Goal: Task Accomplishment & Management: Complete application form

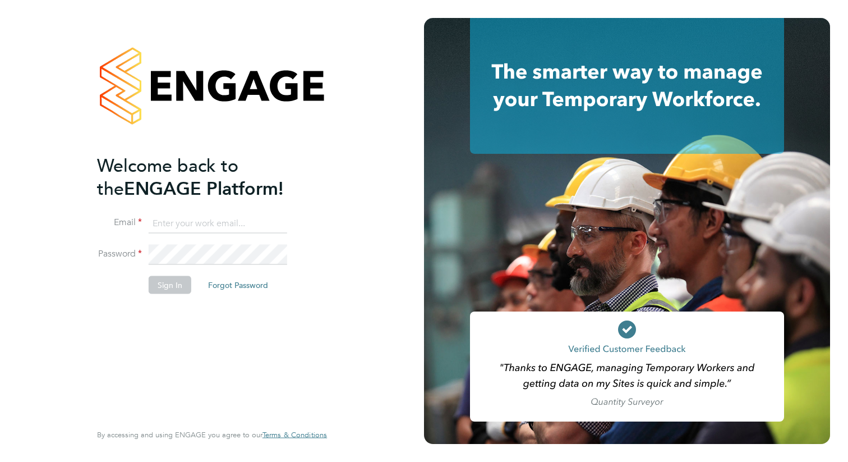
click at [212, 215] on input at bounding box center [218, 223] width 139 height 20
type input "p.mushegh@gmail.com"
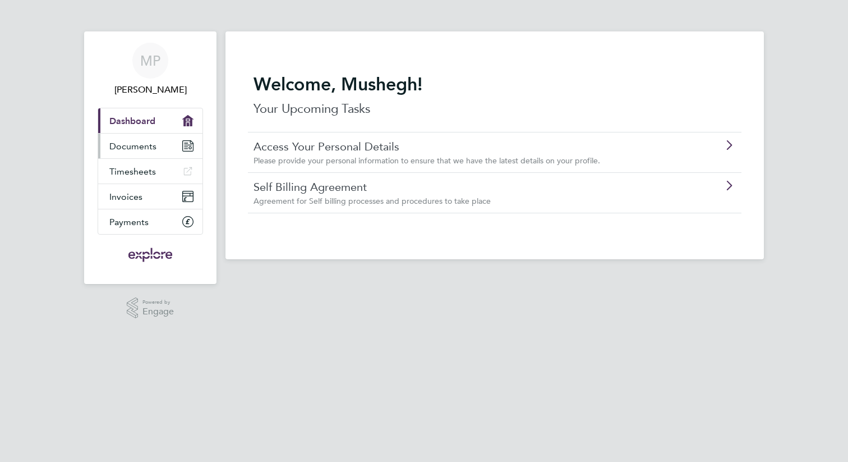
click at [144, 146] on span "Documents" at bounding box center [132, 146] width 47 height 11
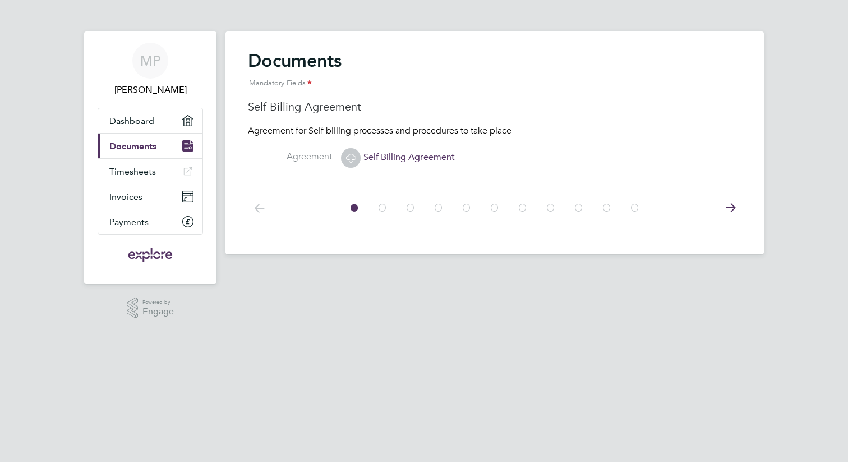
click at [734, 209] on icon at bounding box center [730, 207] width 22 height 25
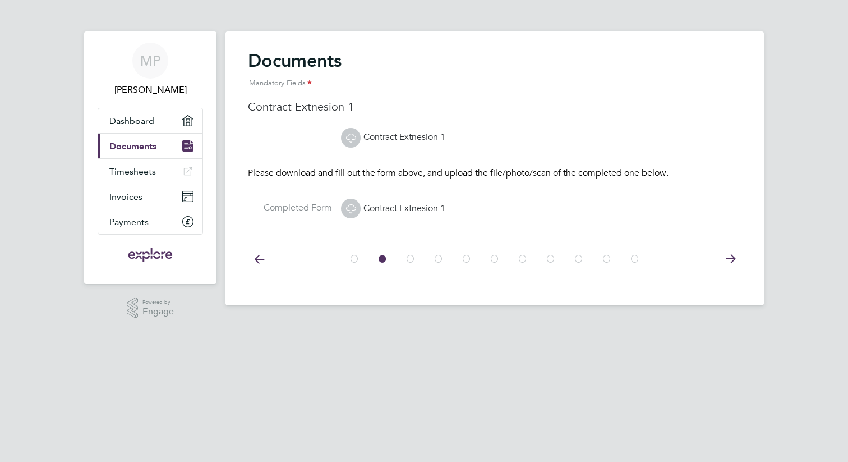
click at [728, 261] on icon at bounding box center [730, 258] width 22 height 25
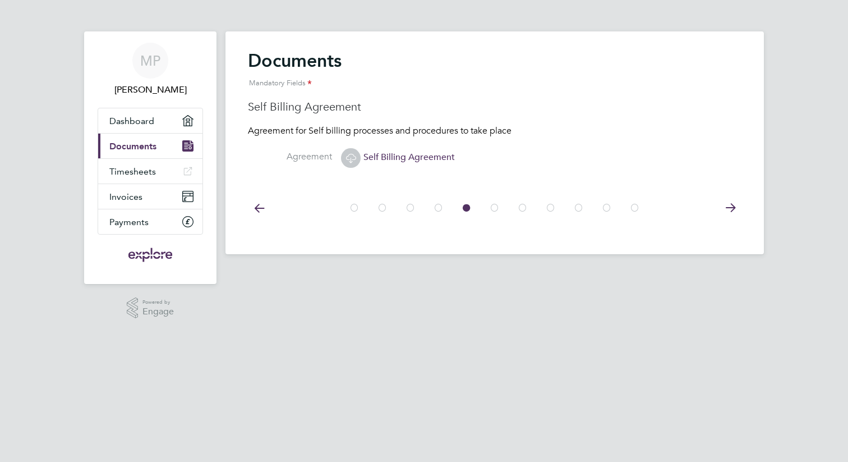
click at [732, 207] on icon at bounding box center [730, 207] width 22 height 25
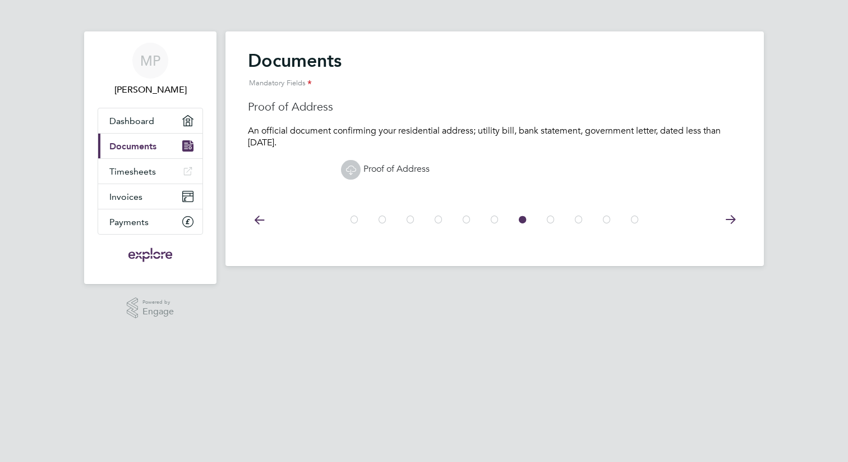
click at [729, 219] on icon at bounding box center [730, 219] width 22 height 25
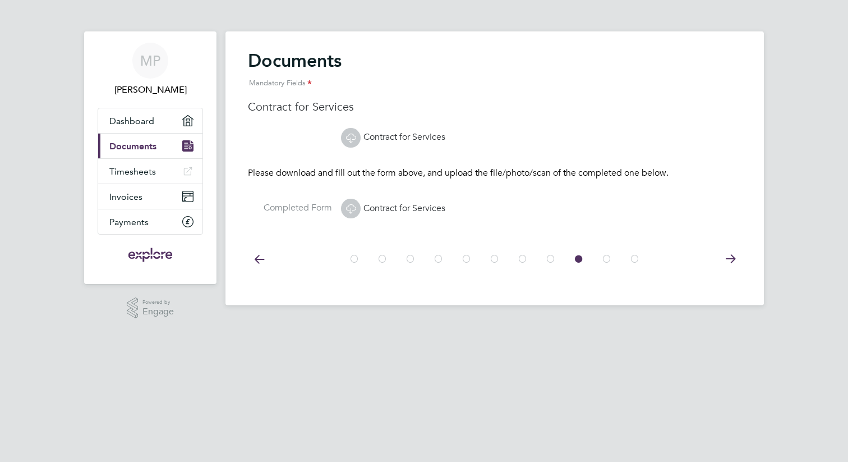
click at [727, 262] on icon at bounding box center [730, 258] width 22 height 25
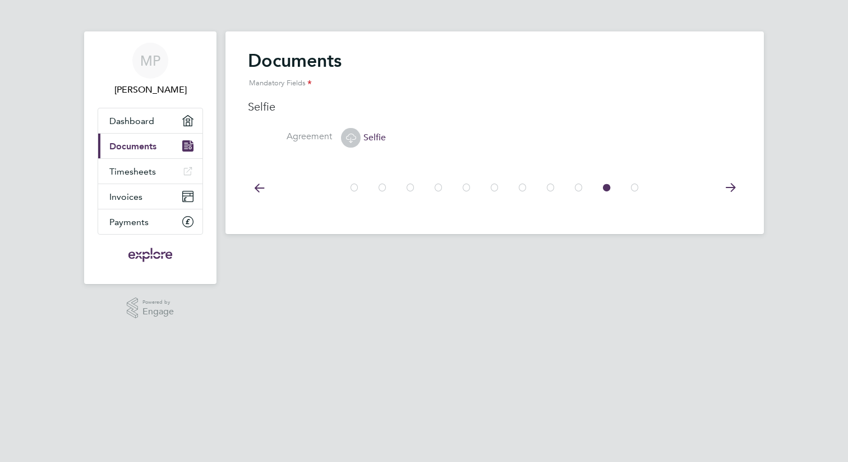
click at [728, 192] on icon at bounding box center [730, 187] width 22 height 25
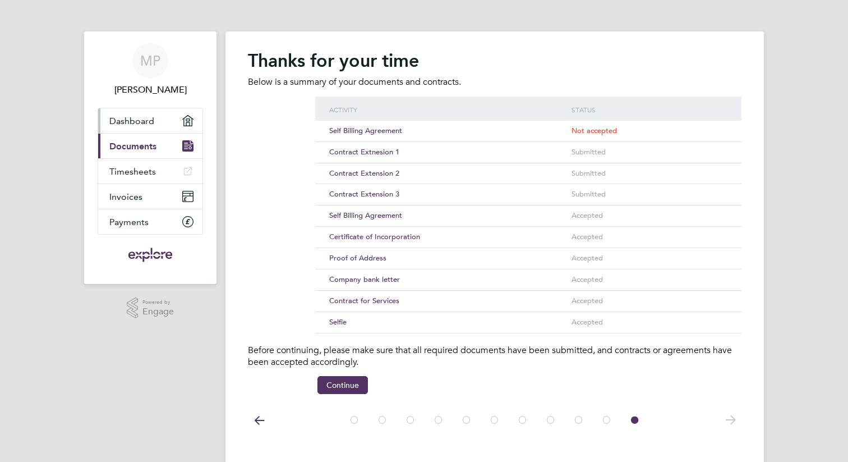
click at [136, 128] on link "Dashboard" at bounding box center [150, 120] width 104 height 25
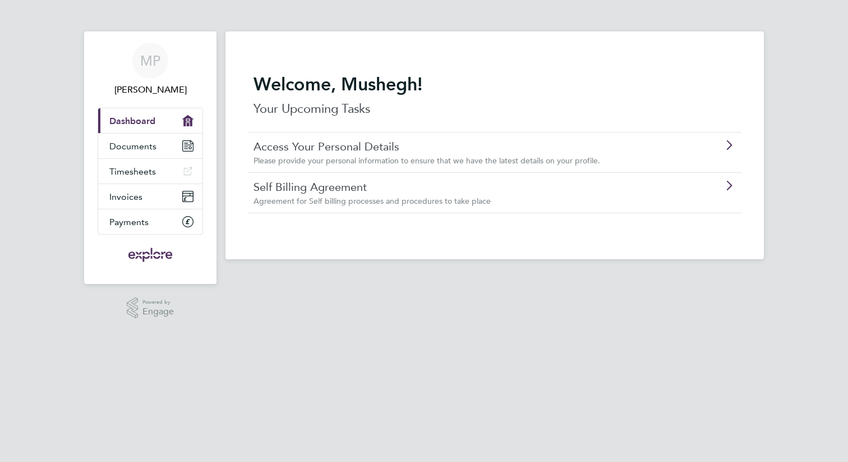
click at [291, 148] on link "Access Your Personal Details" at bounding box center [463, 146] width 419 height 15
click at [160, 147] on link "Documents" at bounding box center [150, 146] width 104 height 25
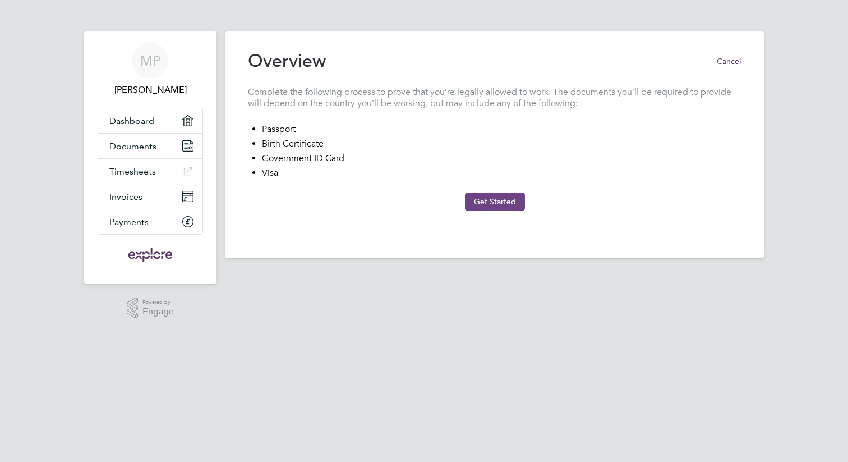
click at [498, 199] on button "Get Started" at bounding box center [495, 201] width 60 height 18
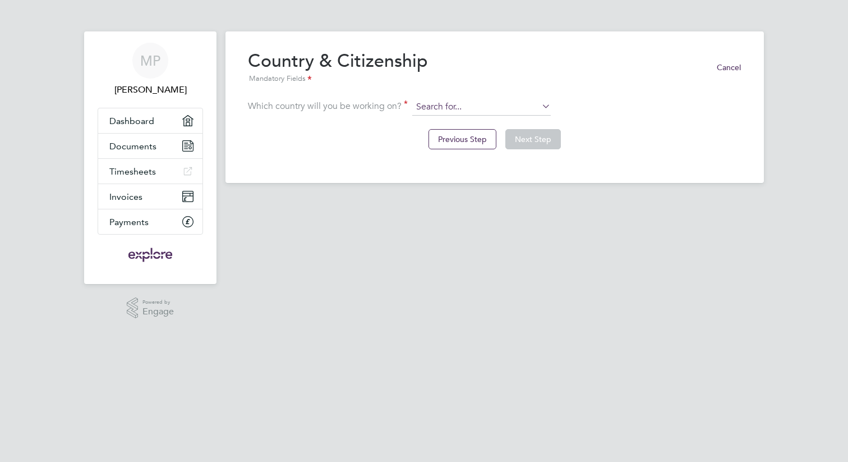
click at [495, 103] on input at bounding box center [481, 107] width 139 height 17
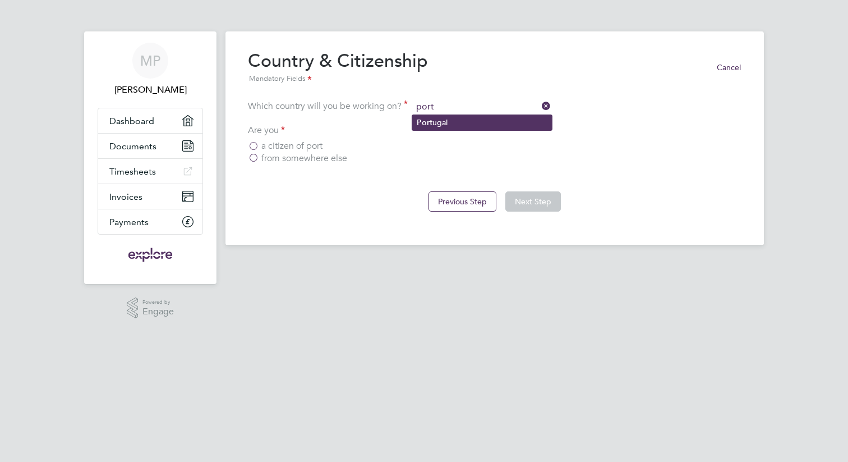
click at [485, 118] on li "Port ugal" at bounding box center [482, 122] width 140 height 15
type input "[GEOGRAPHIC_DATA]"
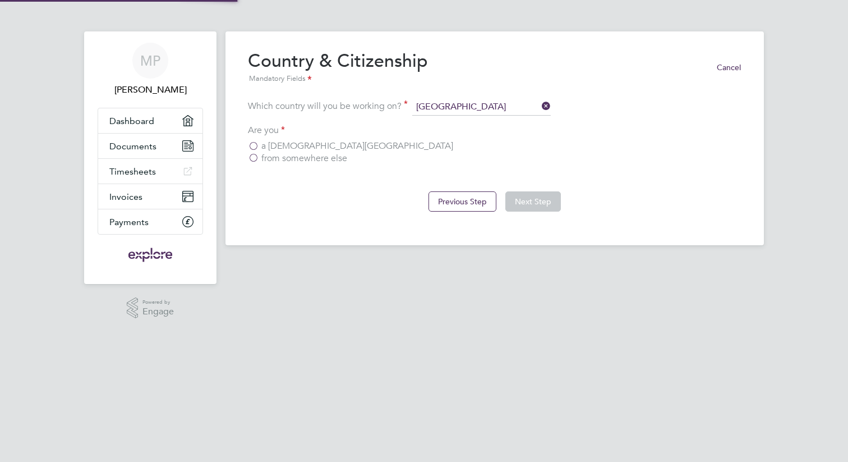
click at [288, 159] on label "from somewhere else" at bounding box center [297, 158] width 99 height 11
click at [0, 0] on input "from somewhere else" at bounding box center [0, 0] width 0 height 0
click at [536, 195] on button "Next Step" at bounding box center [534, 201] width 56 height 20
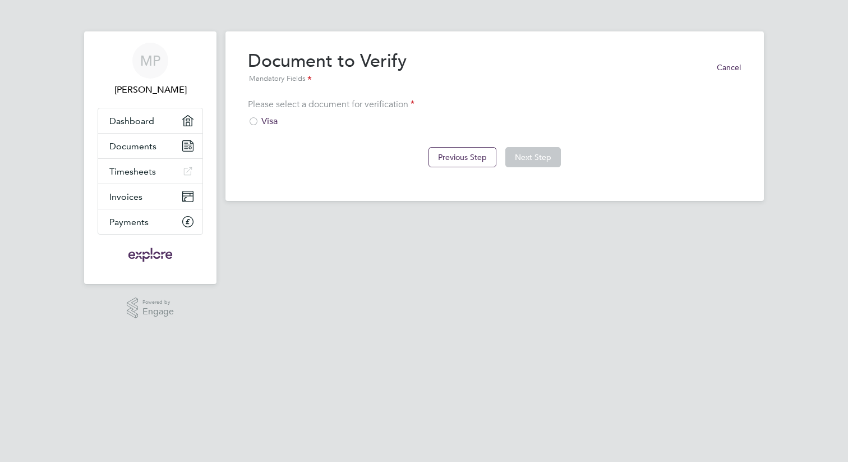
click at [253, 120] on div at bounding box center [253, 122] width 11 height 11
click at [532, 158] on button "Next Step" at bounding box center [534, 157] width 56 height 20
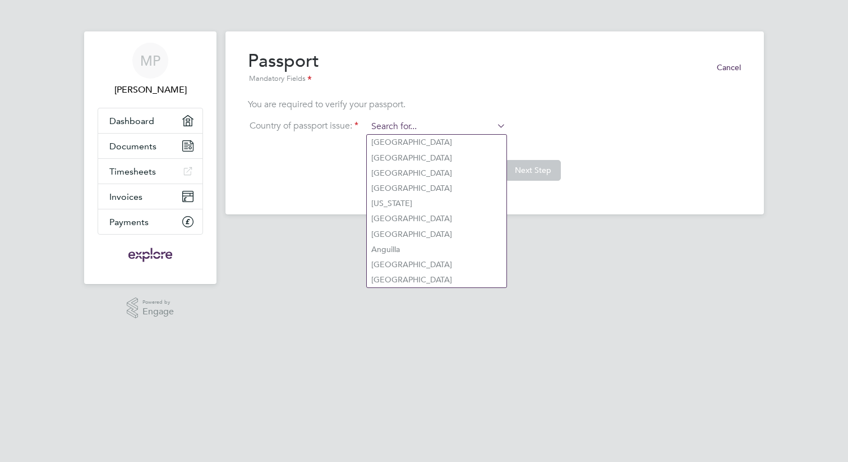
click at [448, 127] on input at bounding box center [436, 126] width 139 height 17
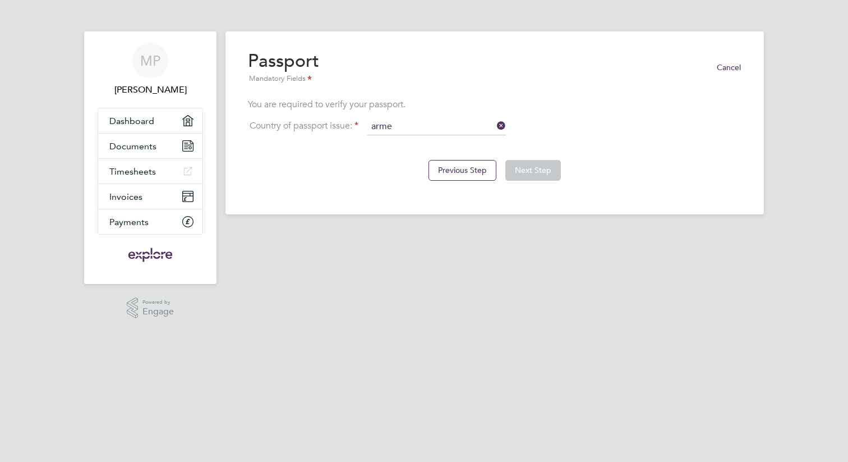
click at [402, 137] on li "Arme nia" at bounding box center [437, 142] width 140 height 15
type input "[GEOGRAPHIC_DATA]"
click at [538, 178] on button "Next Step" at bounding box center [534, 170] width 56 height 20
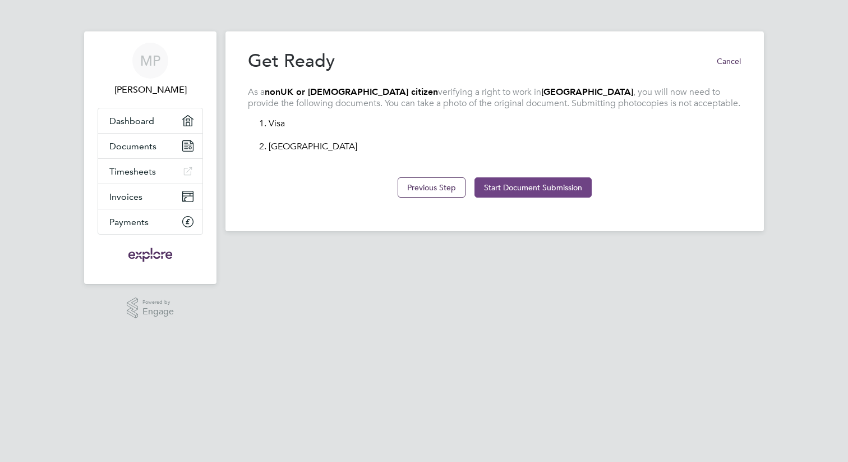
click at [522, 184] on button "Start Document Submission" at bounding box center [533, 187] width 117 height 20
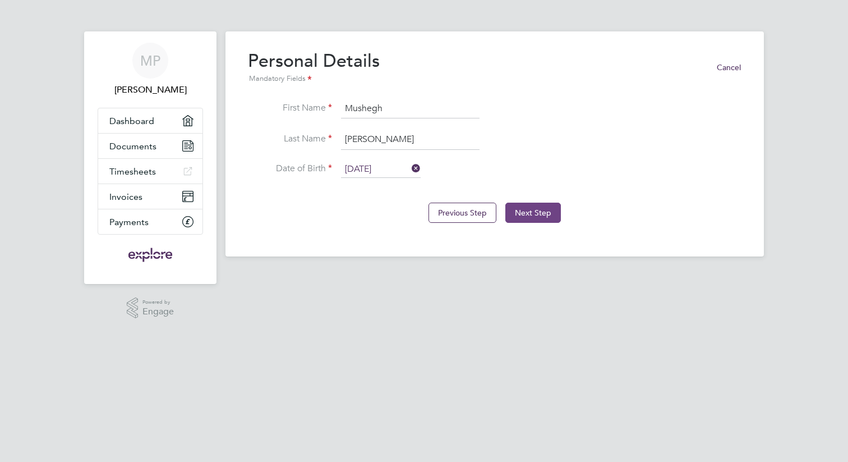
click at [522, 203] on button "Next Step" at bounding box center [534, 213] width 56 height 20
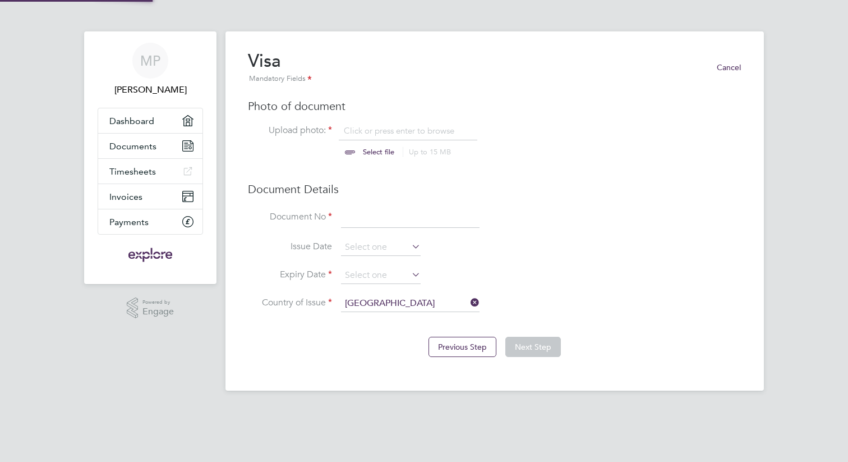
scroll to position [15, 139]
click at [368, 149] on input "file" at bounding box center [389, 142] width 176 height 34
click at [374, 151] on input "file" at bounding box center [389, 142] width 176 height 34
type input "C:\fakepath\Residence permit [PERSON_NAME].pdf"
click at [365, 226] on input at bounding box center [410, 218] width 139 height 20
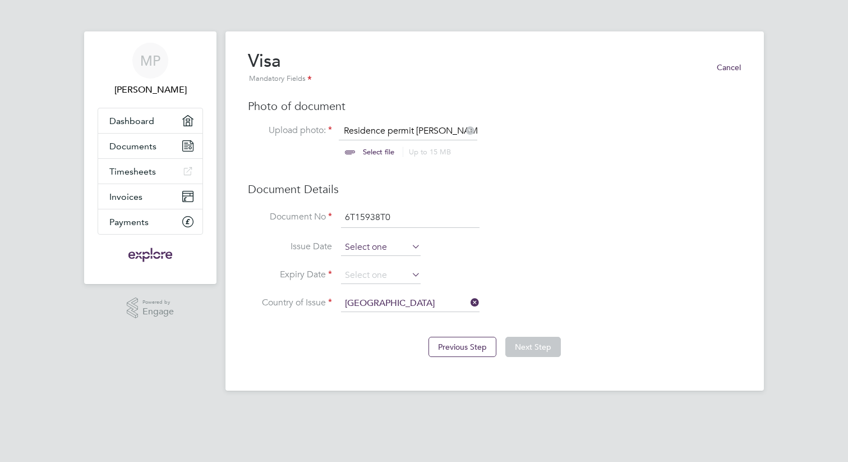
type input "6T15938T0"
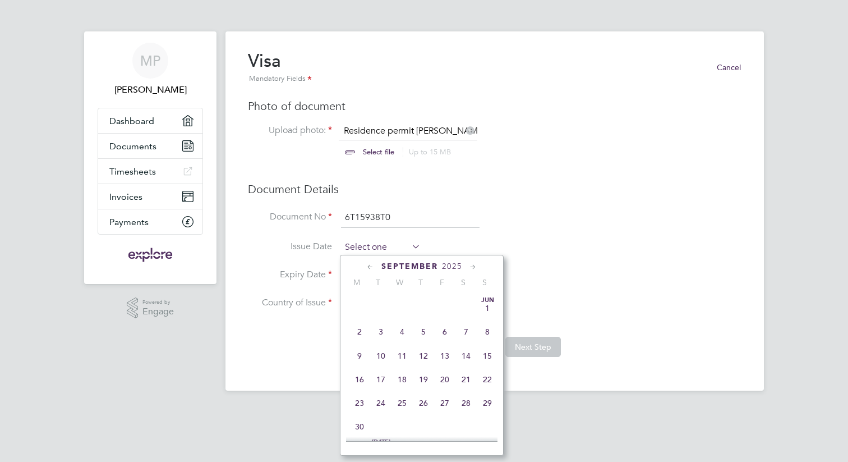
click at [396, 246] on input at bounding box center [381, 247] width 80 height 17
click at [367, 263] on icon at bounding box center [370, 267] width 11 height 12
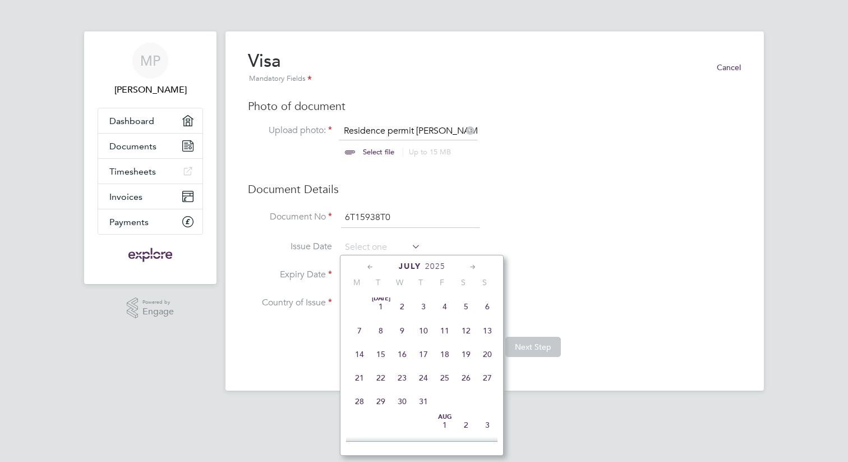
click at [367, 263] on icon at bounding box center [370, 267] width 11 height 12
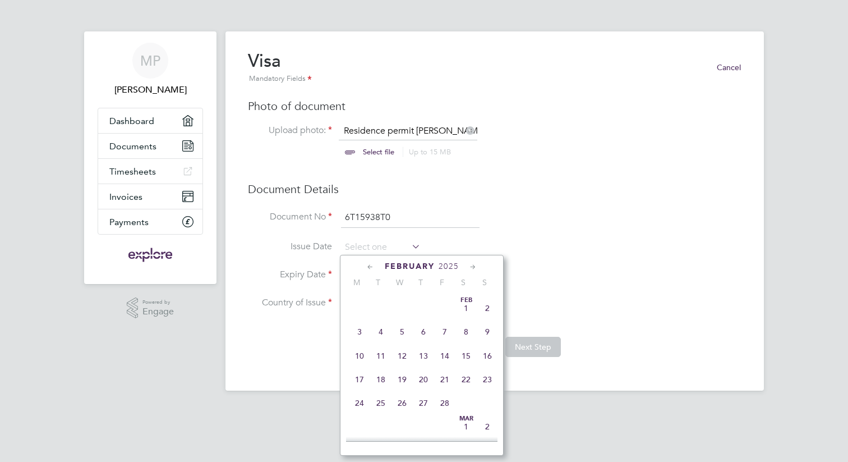
click at [367, 263] on icon at bounding box center [370, 267] width 11 height 12
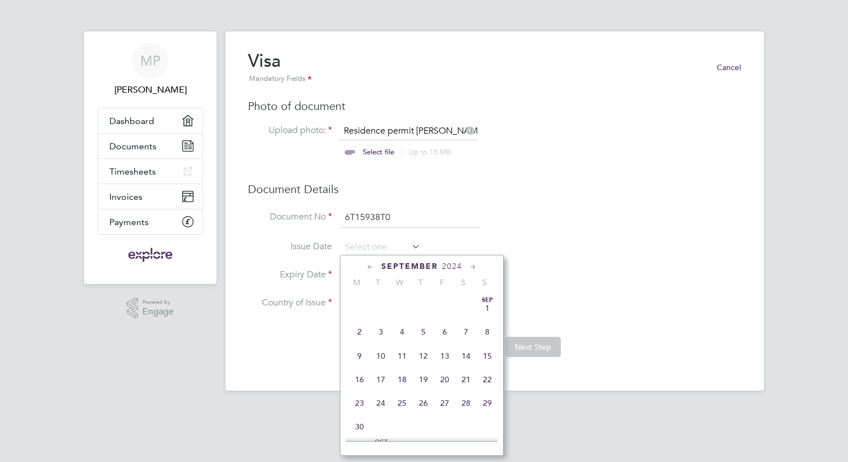
click at [367, 263] on icon at bounding box center [370, 267] width 11 height 12
click at [366, 265] on icon at bounding box center [370, 267] width 11 height 12
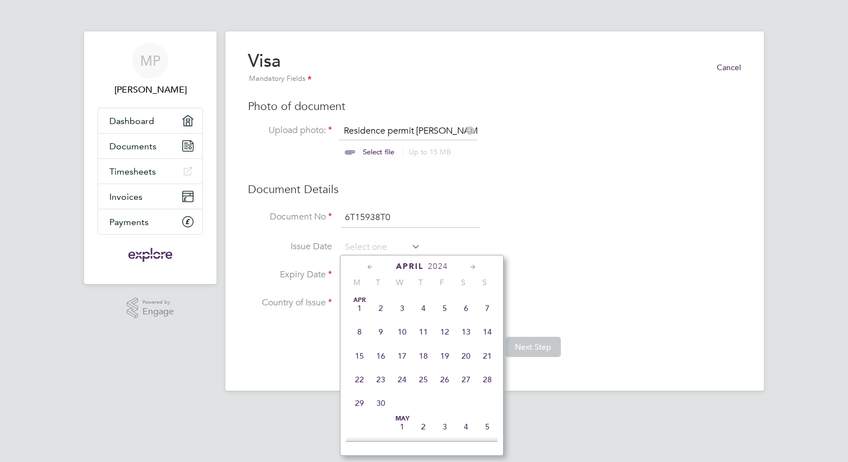
click at [366, 265] on icon at bounding box center [370, 267] width 11 height 12
click at [356, 401] on span "25" at bounding box center [359, 402] width 21 height 21
type input "[DATE]"
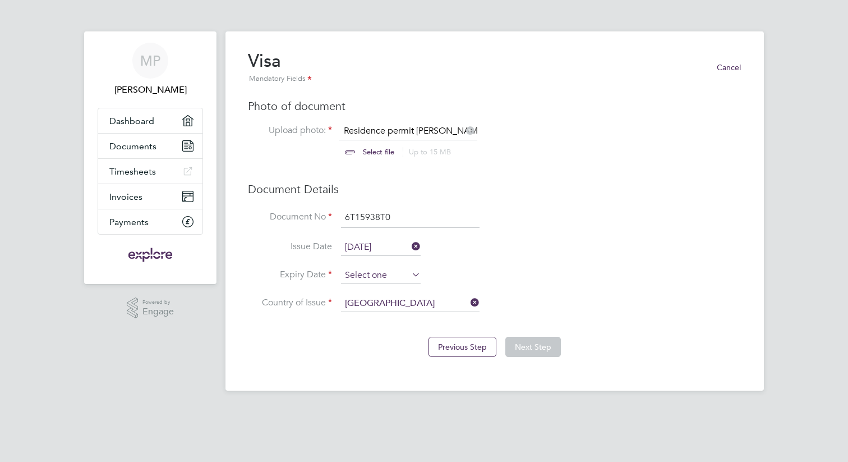
click at [403, 275] on input at bounding box center [381, 275] width 80 height 17
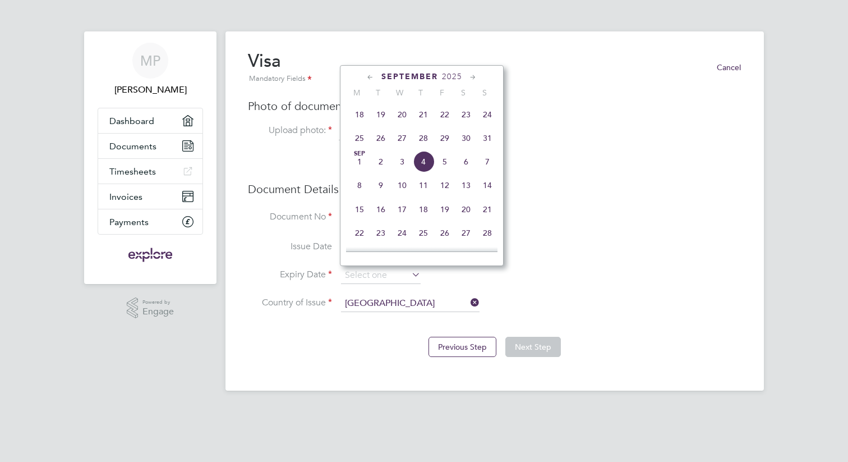
click at [473, 76] on icon at bounding box center [473, 77] width 11 height 12
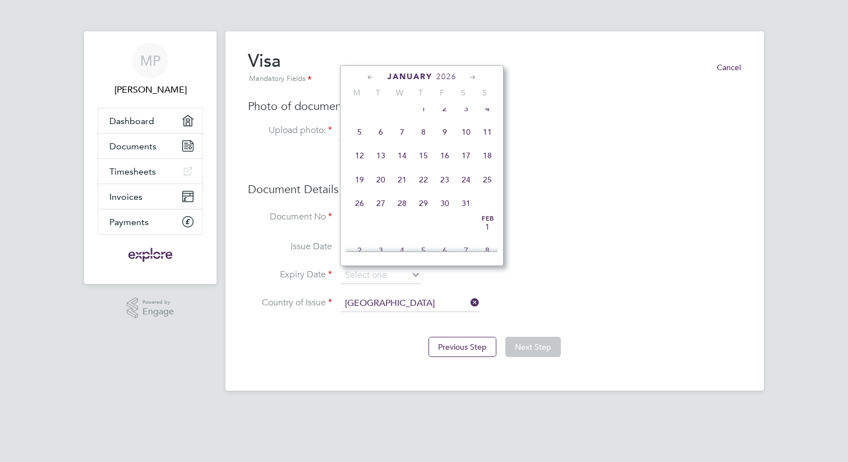
click at [473, 76] on icon at bounding box center [473, 77] width 11 height 12
click at [370, 77] on icon at bounding box center [370, 77] width 11 height 12
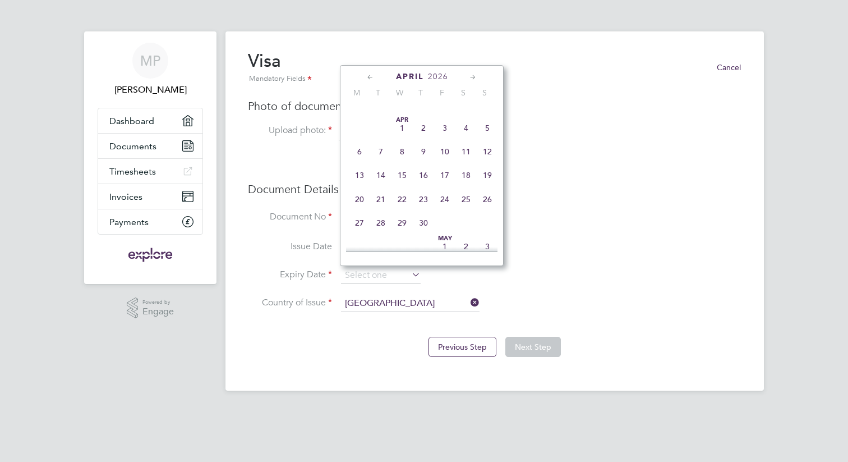
scroll to position [1102, 0]
click at [403, 211] on span "25" at bounding box center [402, 200] width 21 height 21
type input "[DATE]"
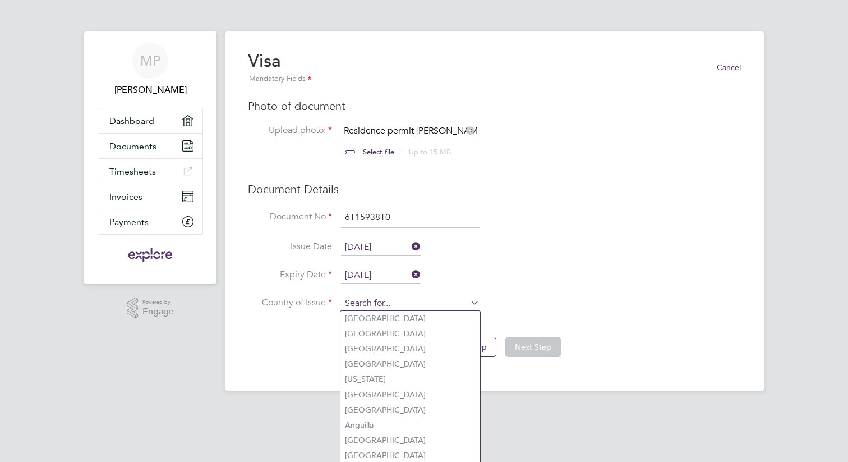
click at [420, 304] on input at bounding box center [410, 303] width 139 height 17
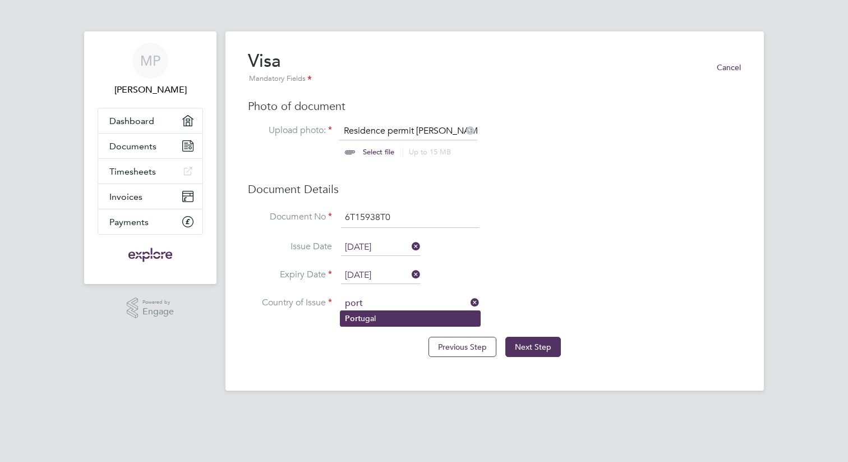
click at [402, 323] on li "Port ugal" at bounding box center [411, 318] width 140 height 15
type input "[GEOGRAPHIC_DATA]"
click at [534, 351] on button "Next Step" at bounding box center [534, 347] width 56 height 20
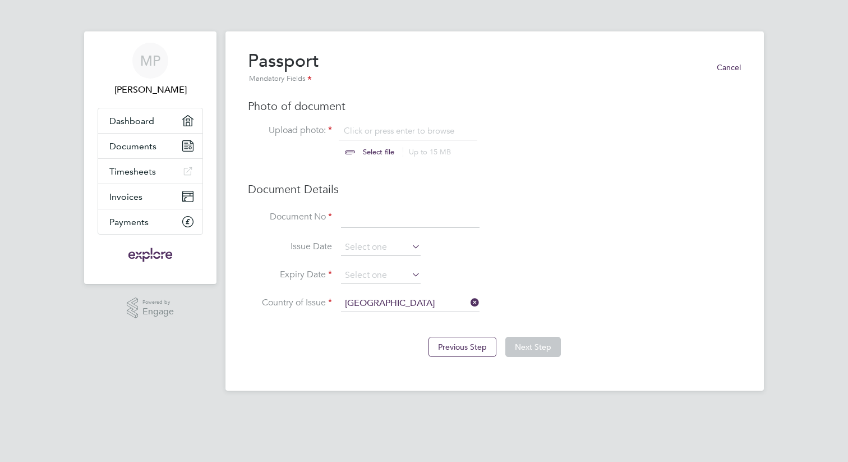
scroll to position [15, 139]
click at [369, 149] on input "file" at bounding box center [389, 142] width 176 height 34
type input "C:\fakepath\Mushegh Passport Scan.pdf"
click at [348, 224] on input at bounding box center [410, 218] width 139 height 20
type input "BA2136551"
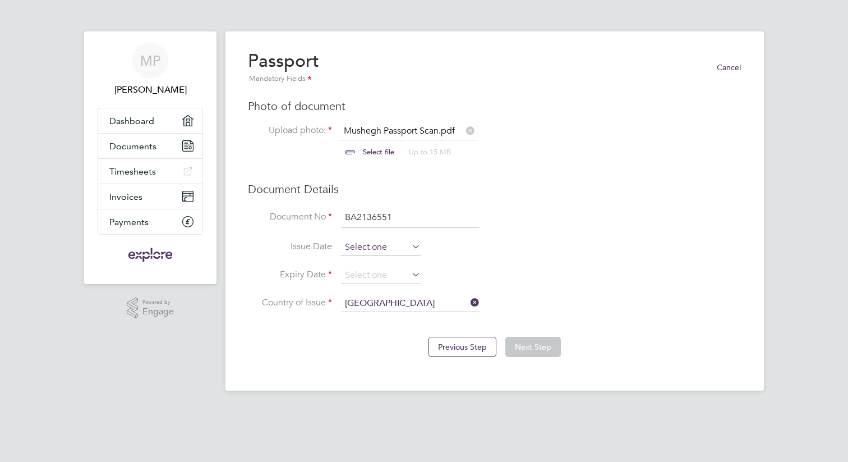
click at [403, 250] on input at bounding box center [381, 247] width 80 height 17
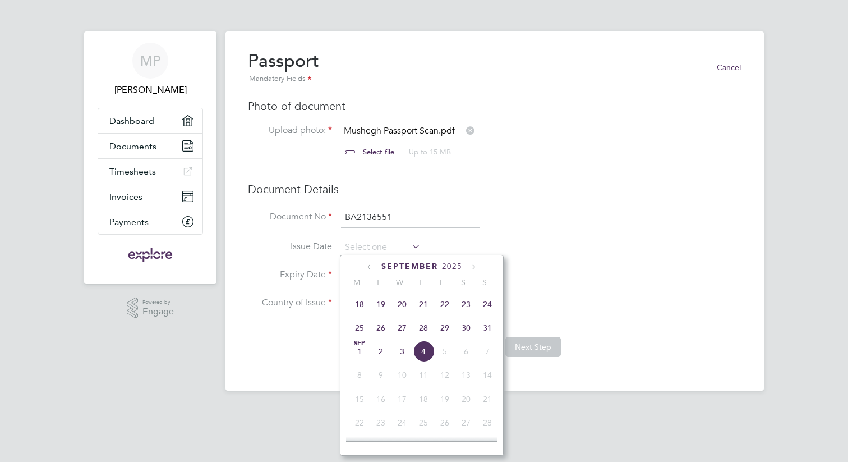
click at [370, 263] on icon at bounding box center [370, 267] width 11 height 12
click at [443, 268] on span "2025" at bounding box center [435, 266] width 20 height 10
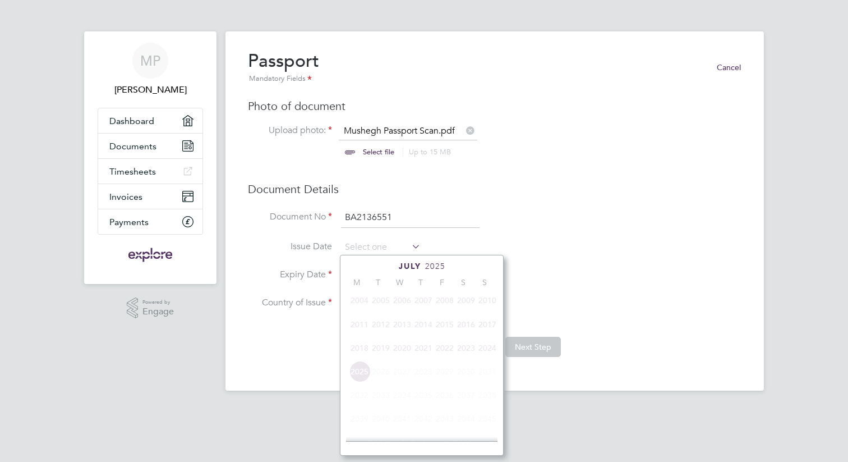
click at [443, 268] on span "2025" at bounding box center [435, 266] width 20 height 10
click at [444, 267] on span "2025" at bounding box center [443, 266] width 20 height 10
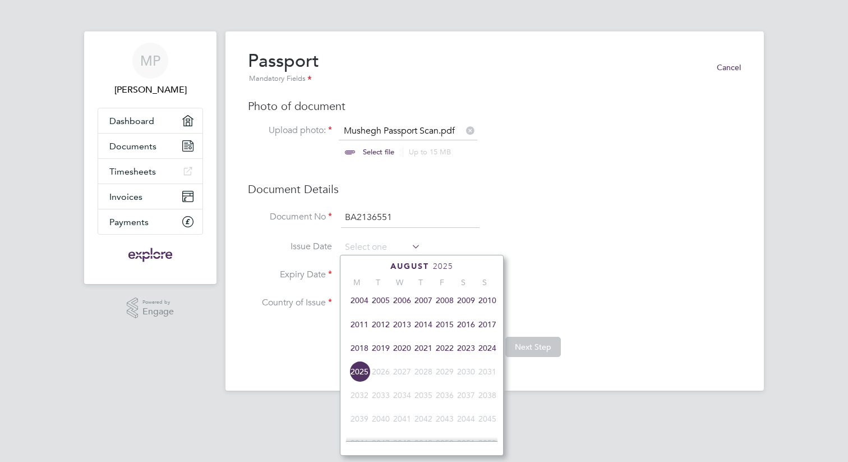
click at [445, 324] on span "2015" at bounding box center [444, 324] width 21 height 21
click at [412, 271] on div "[DATE]" at bounding box center [421, 266] width 151 height 11
click at [410, 264] on span "August" at bounding box center [409, 266] width 39 height 10
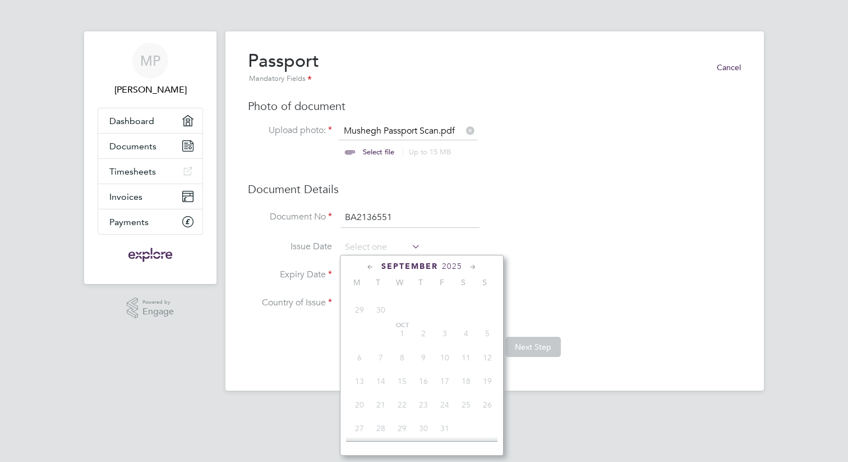
click at [410, 265] on span "September" at bounding box center [410, 266] width 57 height 10
click at [474, 266] on icon at bounding box center [473, 267] width 11 height 12
click at [451, 267] on span "2025" at bounding box center [447, 266] width 20 height 10
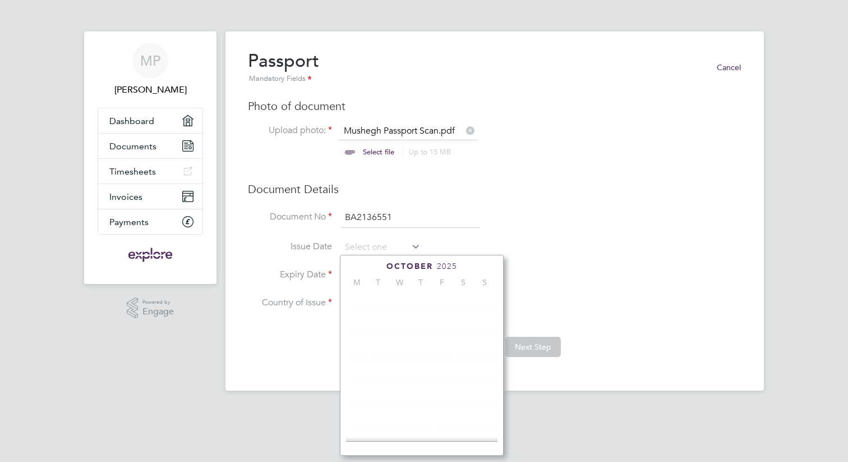
scroll to position [292, 0]
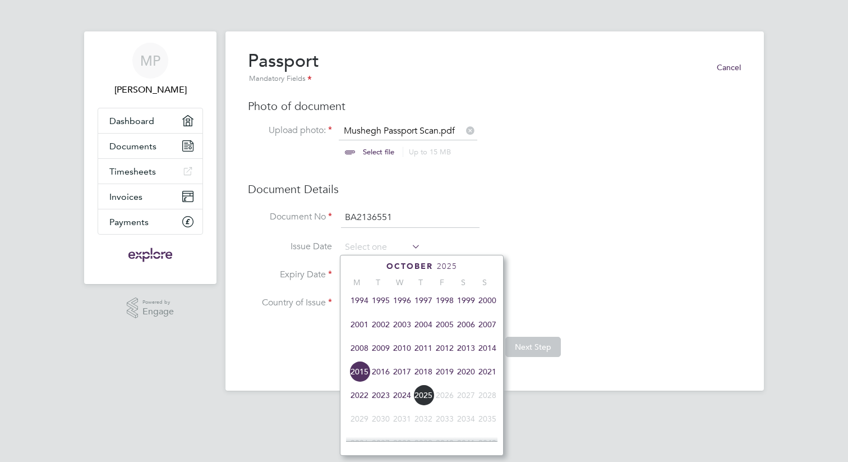
click at [360, 374] on span "2015" at bounding box center [359, 371] width 21 height 21
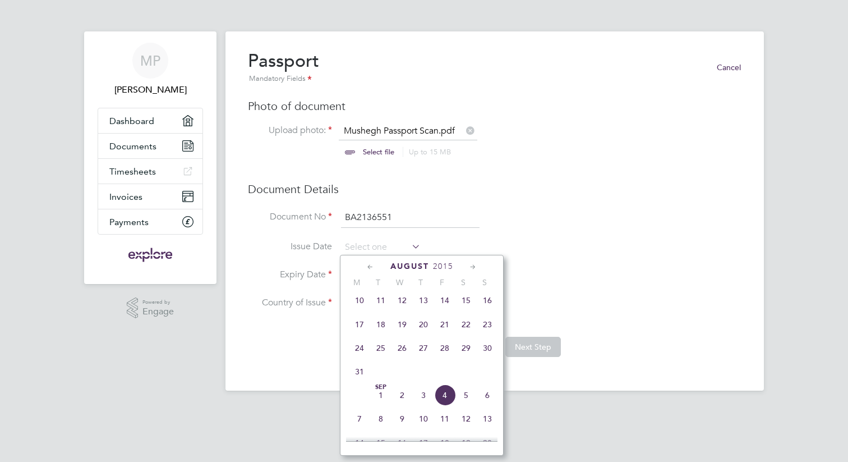
click at [475, 265] on icon at bounding box center [473, 267] width 11 height 12
click at [370, 265] on icon at bounding box center [370, 267] width 11 height 12
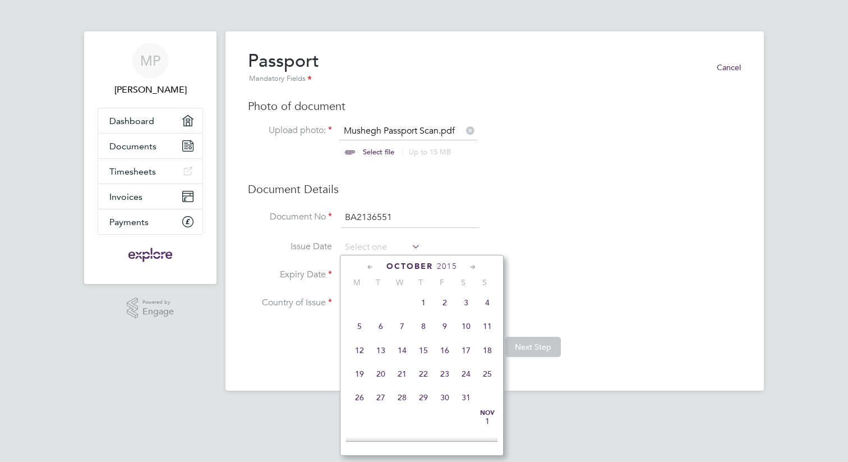
click at [442, 355] on span "16" at bounding box center [444, 349] width 21 height 21
type input "[DATE]"
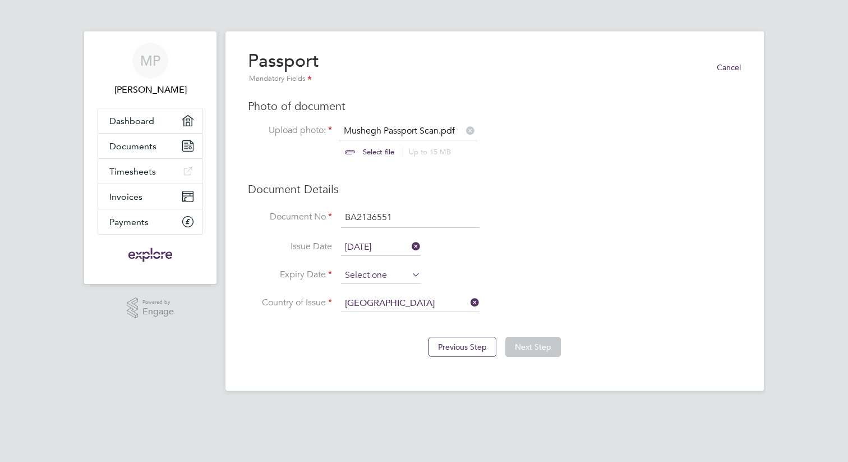
scroll to position [336, 0]
click at [402, 271] on input at bounding box center [381, 275] width 80 height 17
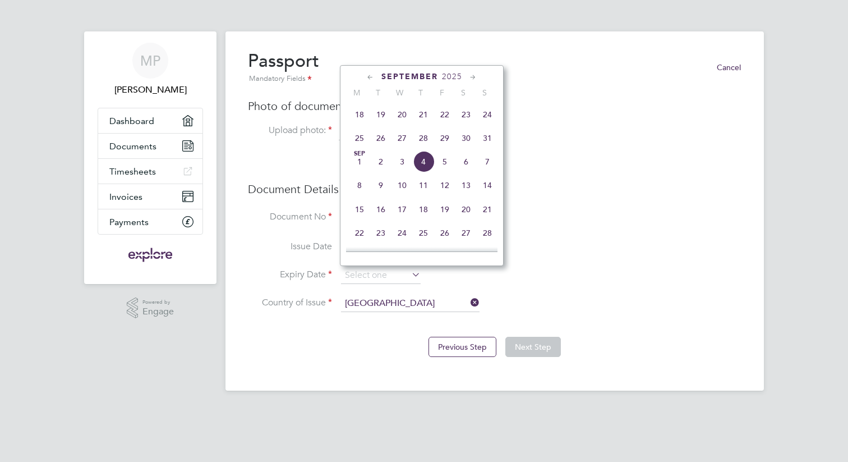
click at [472, 75] on icon at bounding box center [473, 77] width 11 height 12
click at [369, 77] on icon at bounding box center [370, 77] width 11 height 12
click at [416, 165] on span "16" at bounding box center [423, 160] width 21 height 21
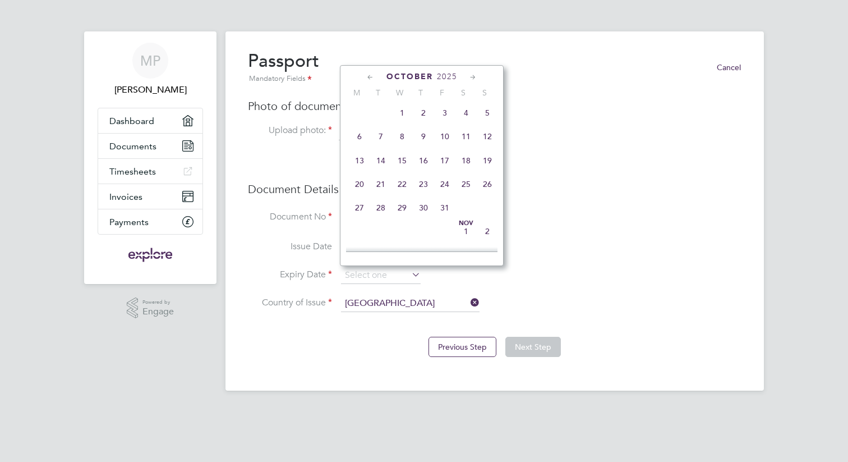
type input "[DATE]"
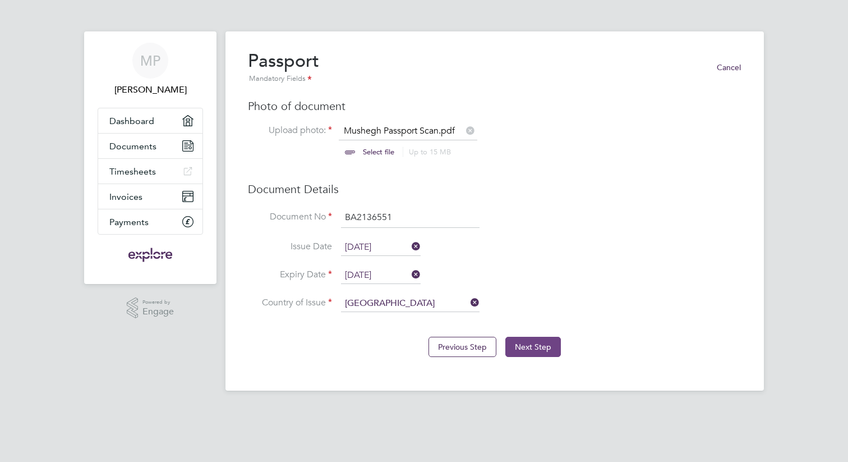
click at [531, 348] on button "Next Step" at bounding box center [534, 347] width 56 height 20
click at [533, 343] on button "Next Step" at bounding box center [534, 347] width 56 height 20
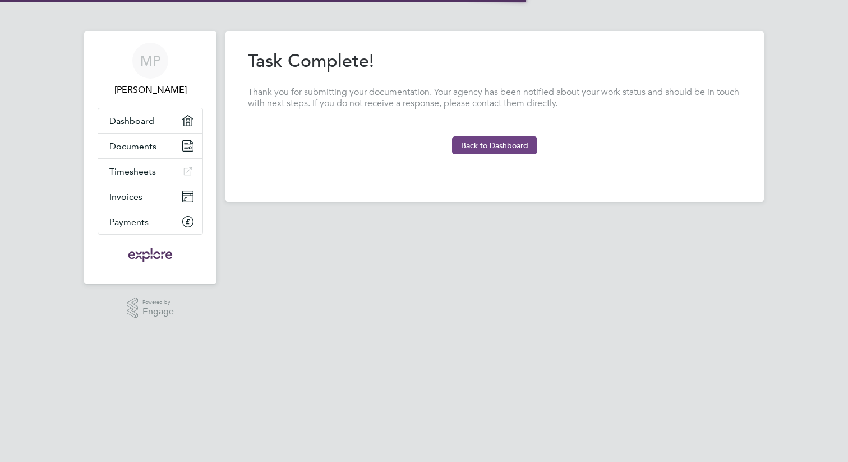
click at [484, 142] on button "Back to Dashboard" at bounding box center [494, 145] width 85 height 18
